Goal: Register for event/course

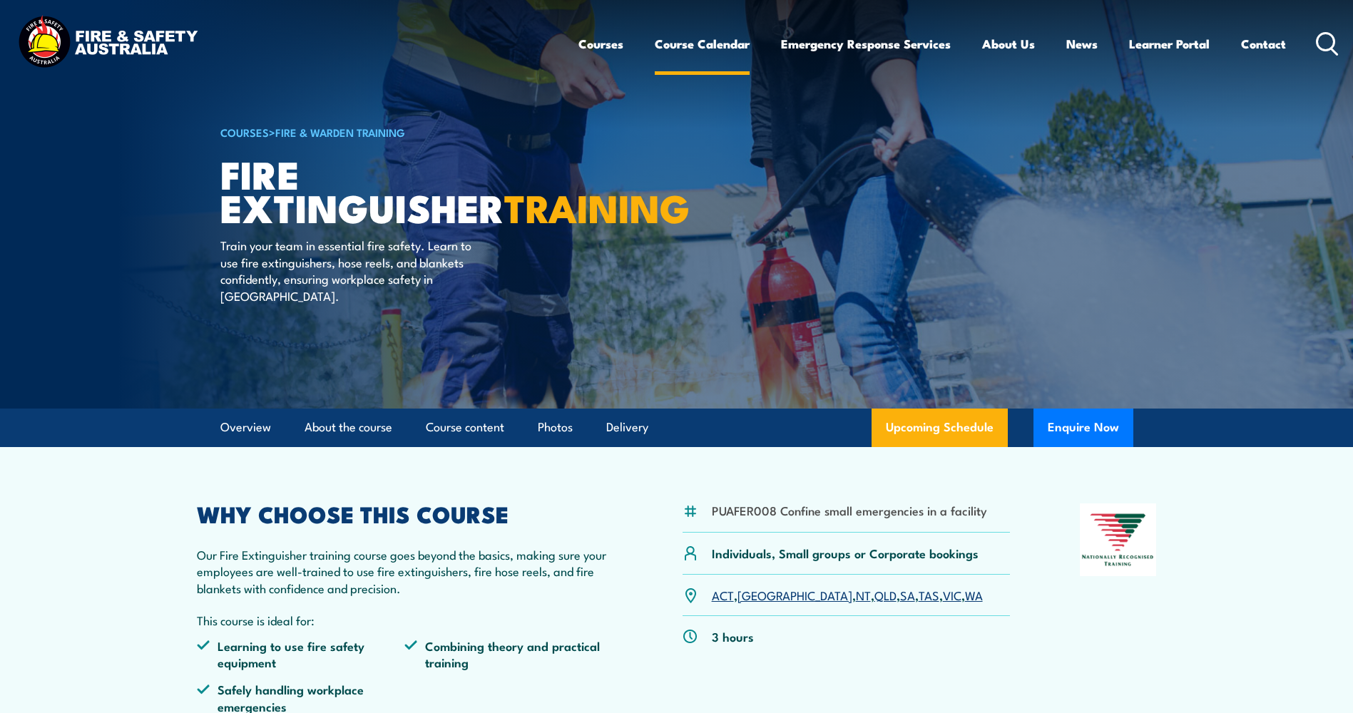
click at [699, 39] on link "Course Calendar" at bounding box center [702, 44] width 95 height 38
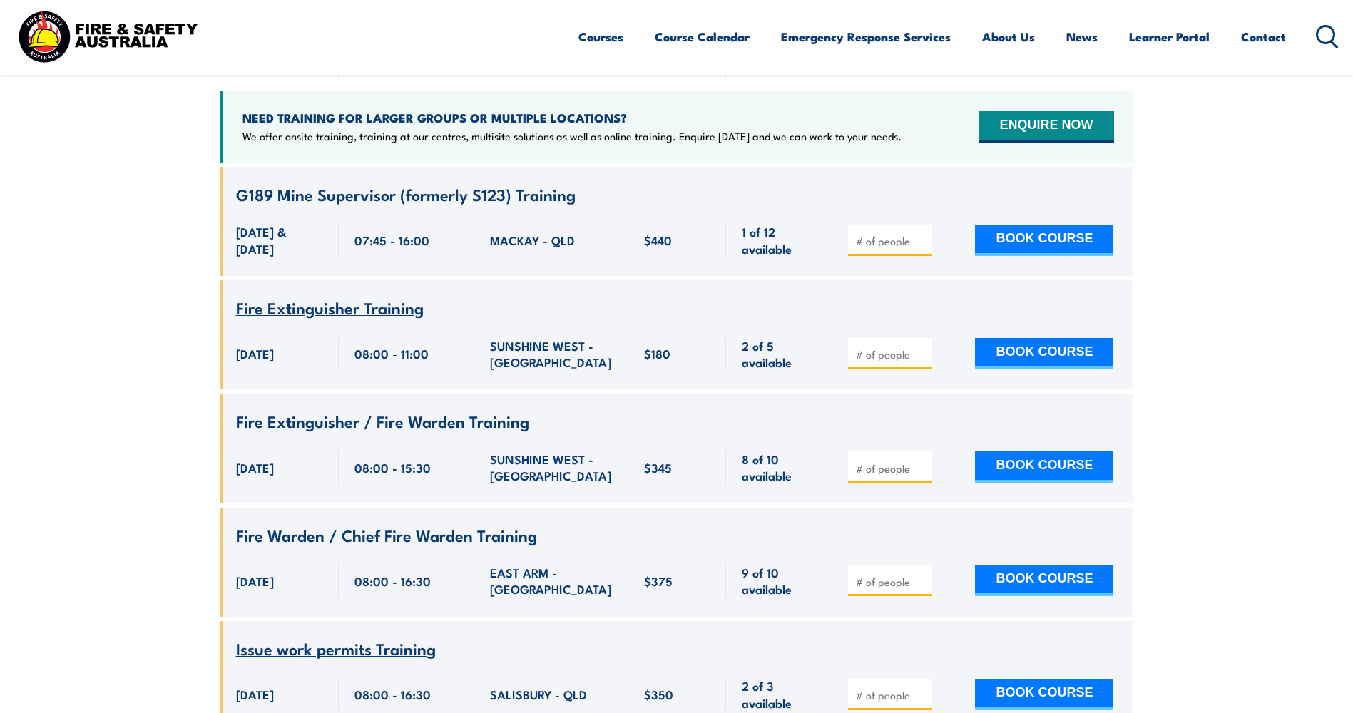
scroll to position [71, 0]
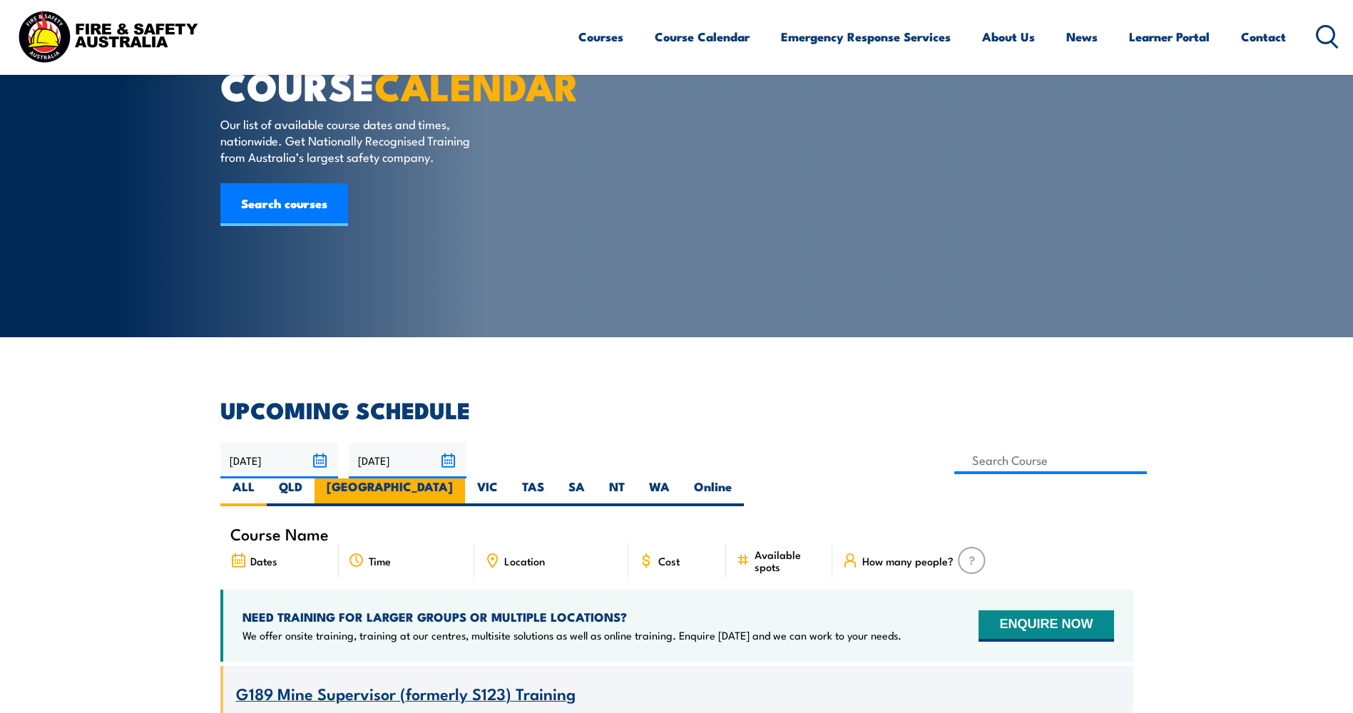
click at [465, 479] on label "[GEOGRAPHIC_DATA]" at bounding box center [390, 493] width 150 height 28
click at [462, 479] on input "[GEOGRAPHIC_DATA]" at bounding box center [457, 483] width 9 height 9
radio input "true"
